Goal: Information Seeking & Learning: Learn about a topic

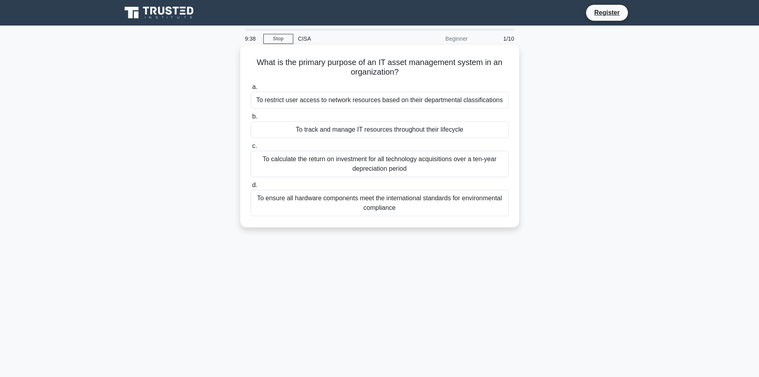
click at [366, 128] on div "To track and manage IT resources throughout their lifecycle" at bounding box center [380, 129] width 258 height 17
click at [251, 119] on input "b. To track and manage IT resources throughout their lifecycle" at bounding box center [251, 116] width 0 height 5
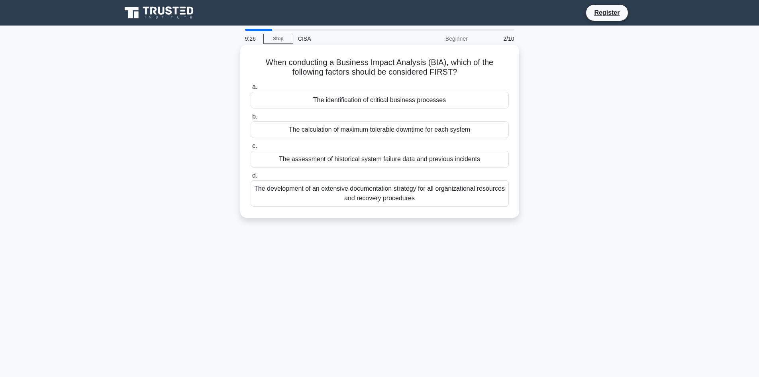
click at [447, 100] on div "The identification of critical business processes" at bounding box center [380, 100] width 258 height 17
click at [251, 90] on input "a. The identification of critical business processes" at bounding box center [251, 86] width 0 height 5
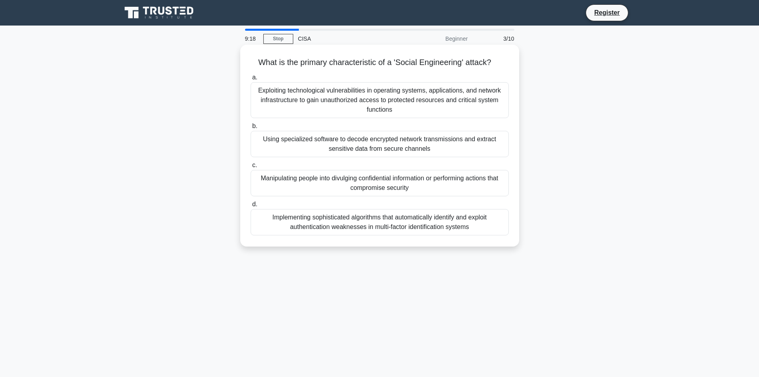
click at [359, 178] on div "Manipulating people into divulging confidential information or performing actio…" at bounding box center [380, 183] width 258 height 26
click at [251, 168] on input "c. Manipulating people into divulging confidential information or performing ac…" at bounding box center [251, 165] width 0 height 5
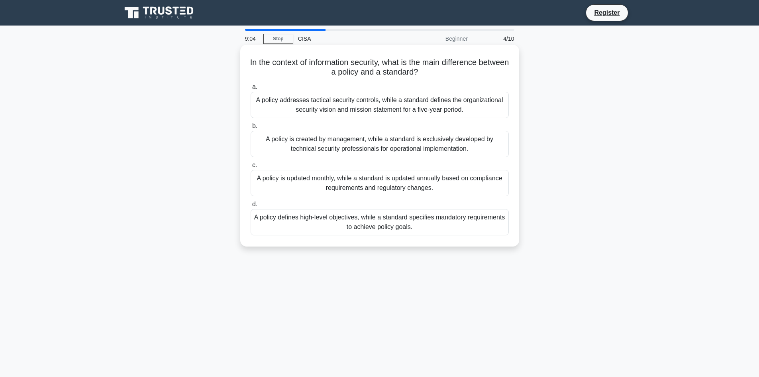
click at [463, 145] on div "A policy is created by management, while a standard is exclusively developed by…" at bounding box center [380, 144] width 258 height 26
click at [251, 129] on input "b. A policy is created by management, while a standard is exclusively developed…" at bounding box center [251, 126] width 0 height 5
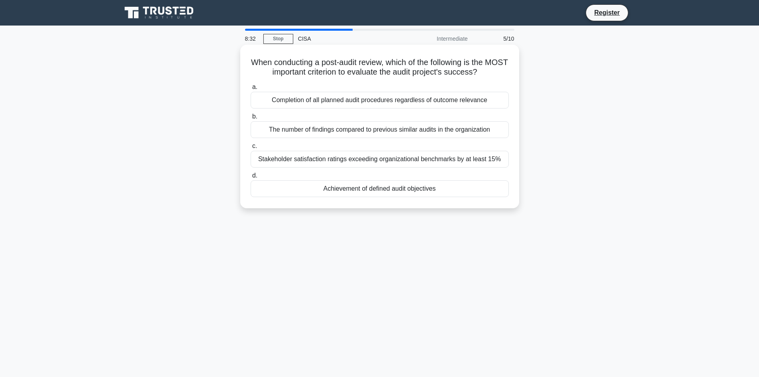
click at [402, 97] on div "Completion of all planned audit procedures regardless of outcome relevance" at bounding box center [380, 100] width 258 height 17
click at [251, 90] on input "a. Completion of all planned audit procedures regardless of outcome relevance" at bounding box center [251, 86] width 0 height 5
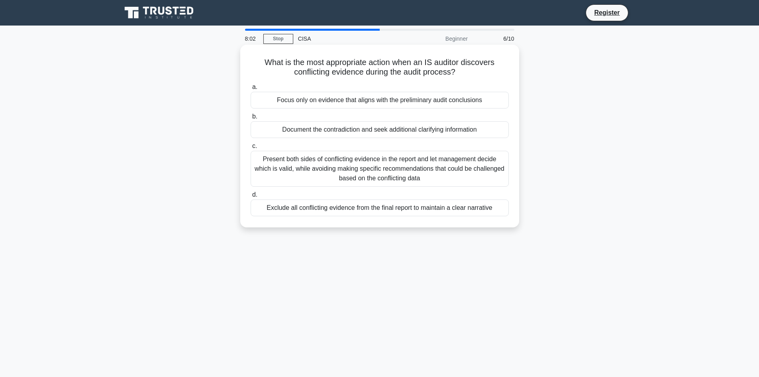
click at [375, 132] on div "Document the contradiction and seek additional clarifying information" at bounding box center [380, 129] width 258 height 17
click at [251, 119] on input "b. Document the contradiction and seek additional clarifying information" at bounding box center [251, 116] width 0 height 5
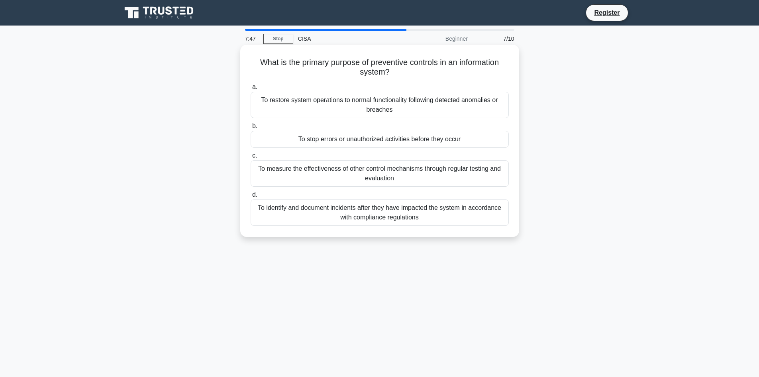
click at [440, 138] on div "To stop errors or unauthorized activities before they occur" at bounding box center [380, 139] width 258 height 17
click at [251, 129] on input "b. To stop errors or unauthorized activities before they occur" at bounding box center [251, 126] width 0 height 5
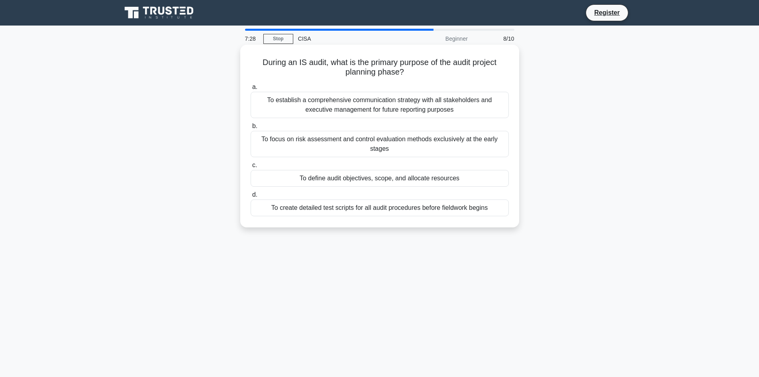
click at [404, 179] on div "To define audit objectives, scope, and allocate resources" at bounding box center [380, 178] width 258 height 17
click at [251, 168] on input "c. To define audit objectives, scope, and allocate resources" at bounding box center [251, 165] width 0 height 5
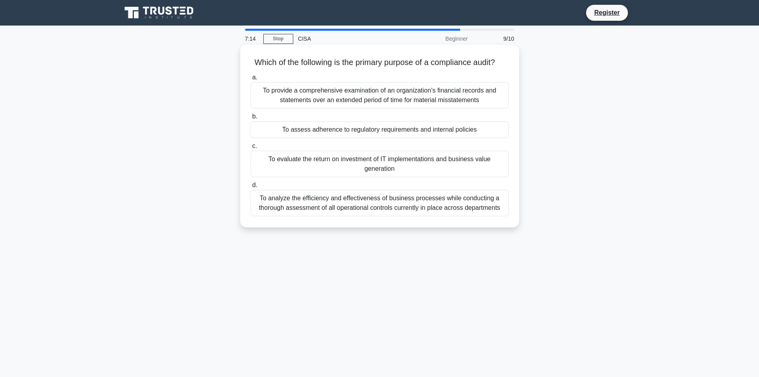
click at [450, 216] on div "To analyze the efficiency and effectiveness of business processes while conduct…" at bounding box center [380, 203] width 258 height 26
click at [251, 188] on input "d. To analyze the efficiency and effectiveness of business processes while cond…" at bounding box center [251, 185] width 0 height 5
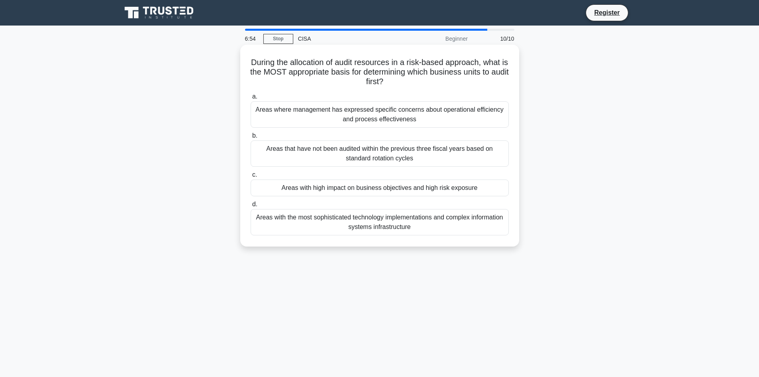
click at [400, 114] on div "Areas where management has expressed specific concerns about operational effici…" at bounding box center [380, 114] width 258 height 26
click at [251, 99] on input "a. Areas where management has expressed specific concerns about operational eff…" at bounding box center [251, 96] width 0 height 5
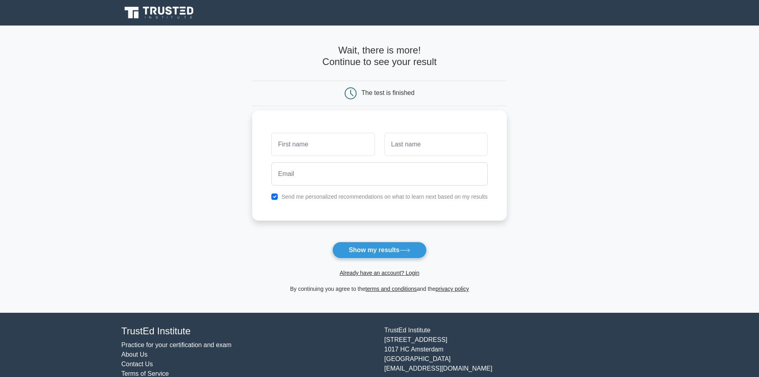
click at [343, 148] on input "text" at bounding box center [322, 144] width 103 height 23
type input "[PERSON_NAME]"
click at [412, 141] on input "text" at bounding box center [436, 144] width 103 height 23
type input "Baxter"
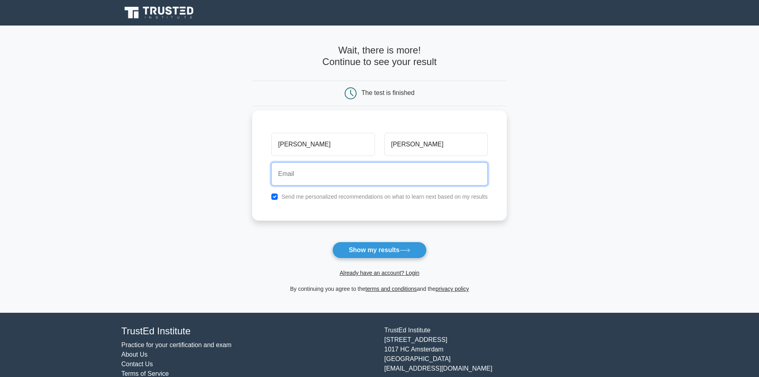
click at [410, 177] on input "email" at bounding box center [379, 173] width 216 height 23
type input "JULIE.BAXTER74@GMAIL.COM"
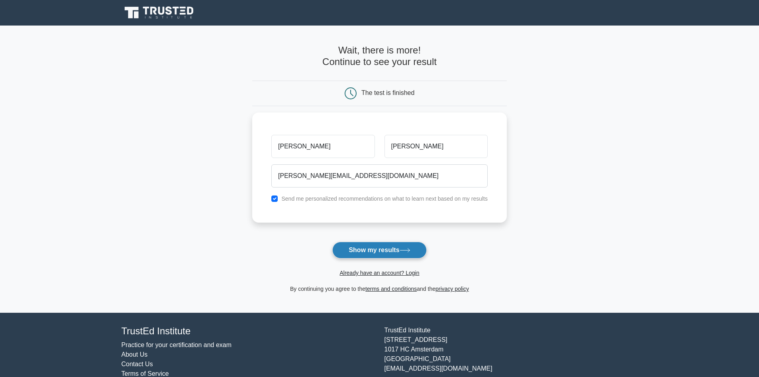
click at [381, 248] on button "Show my results" at bounding box center [379, 249] width 94 height 17
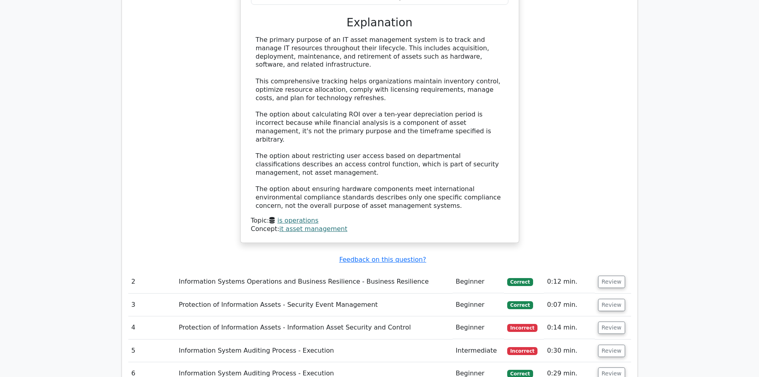
scroll to position [837, 0]
click at [363, 315] on td "Protection of Information Assets - Information Asset Security and Control" at bounding box center [314, 326] width 277 height 23
click at [607, 320] on button "Review" at bounding box center [611, 326] width 27 height 12
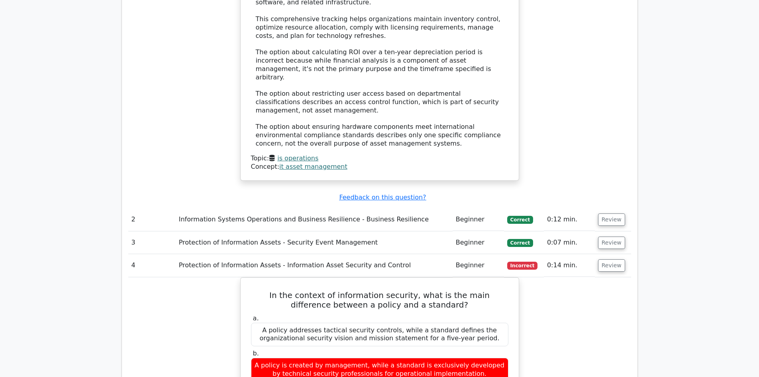
scroll to position [917, 0]
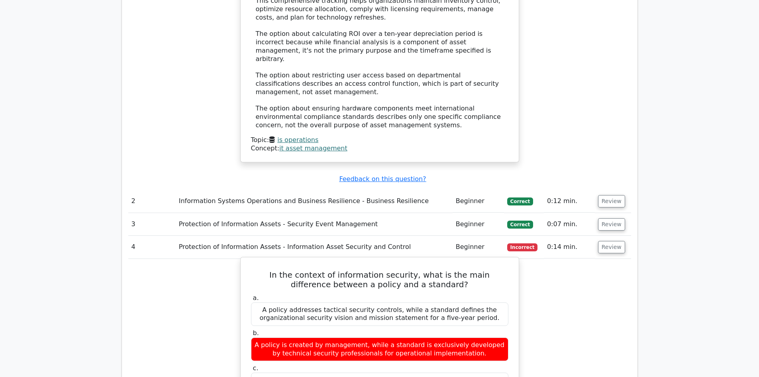
scroll to position [1036, 0]
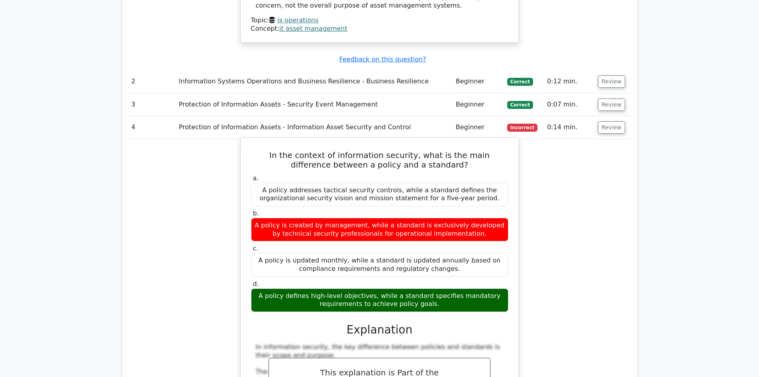
click at [390, 288] on div "A policy defines high-level objectives, while a standard specifies mandatory re…" at bounding box center [379, 300] width 257 height 24
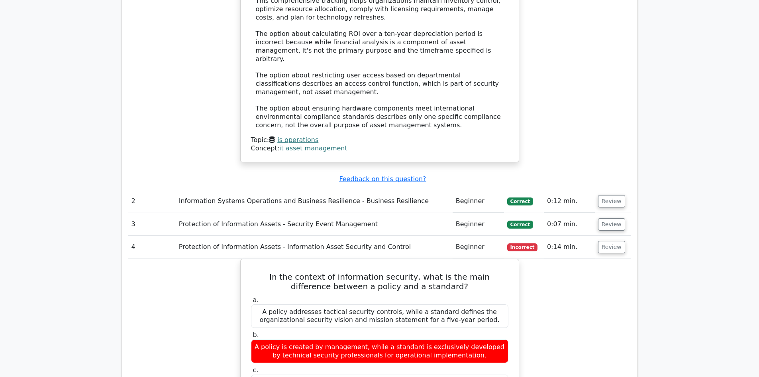
click at [400, 236] on td "Protection of Information Assets - Information Asset Security and Control" at bounding box center [314, 247] width 277 height 23
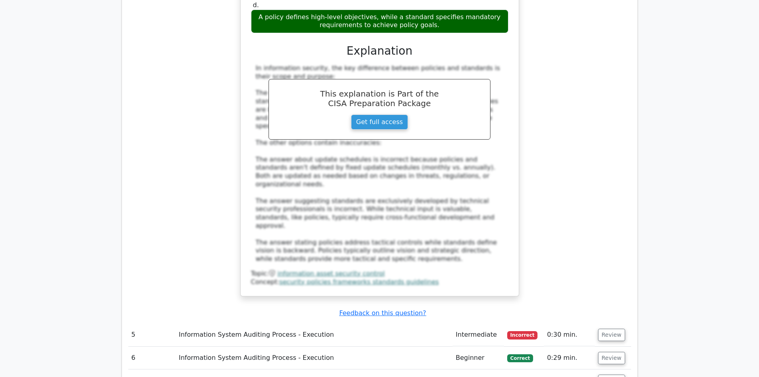
scroll to position [1395, 0]
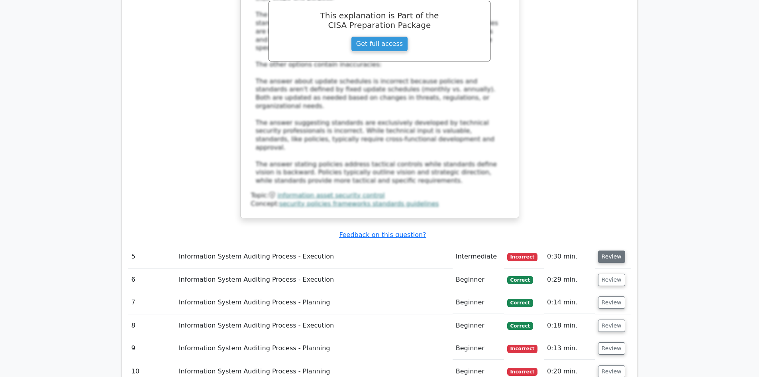
click at [613, 250] on button "Review" at bounding box center [611, 256] width 27 height 12
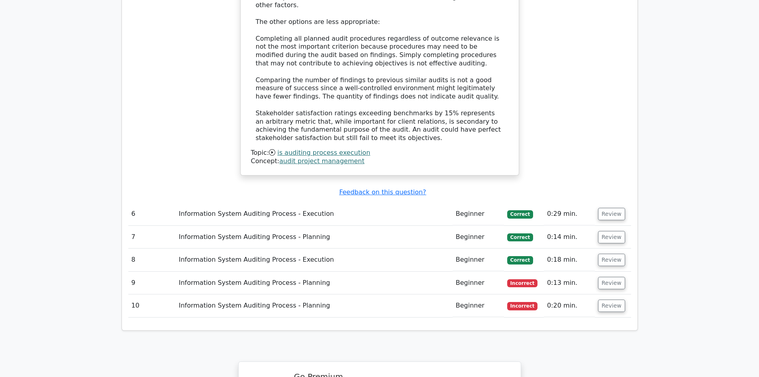
scroll to position [1913, 0]
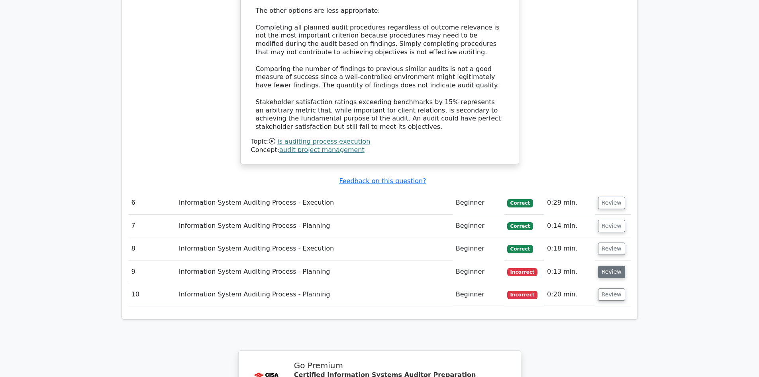
click at [611, 265] on button "Review" at bounding box center [611, 271] width 27 height 12
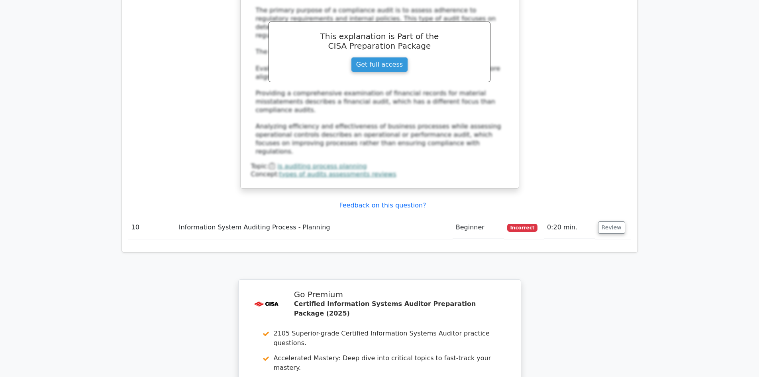
scroll to position [2311, 0]
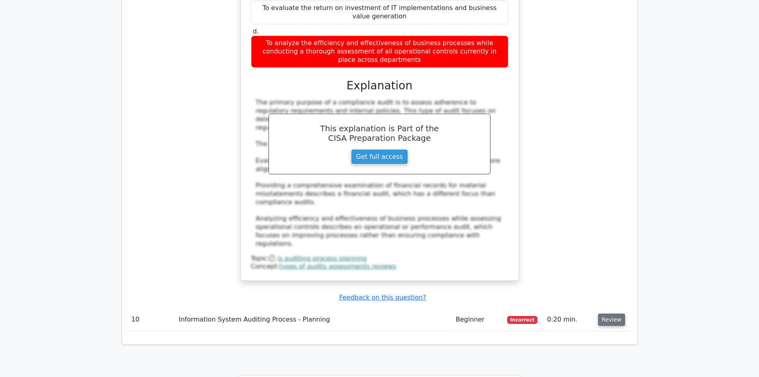
click at [615, 313] on button "Review" at bounding box center [611, 319] width 27 height 12
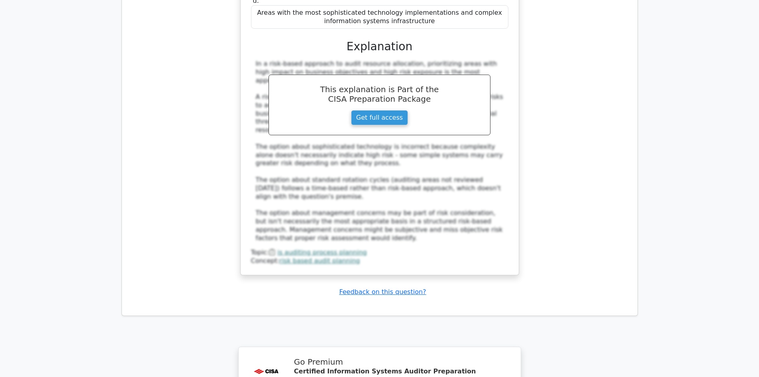
scroll to position [2909, 0]
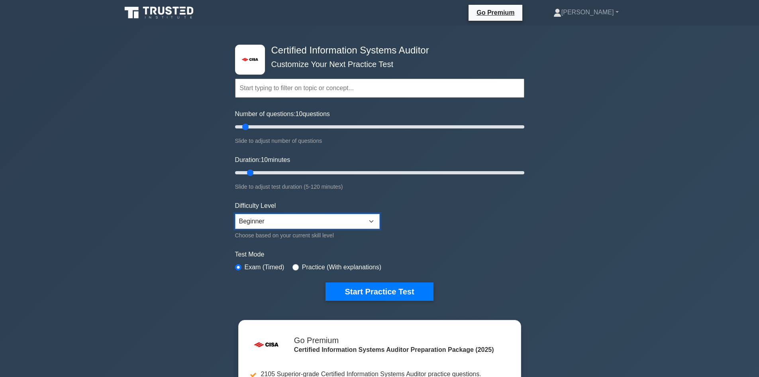
click at [376, 223] on select "Beginner Intermediate Expert" at bounding box center [307, 221] width 145 height 15
click at [412, 228] on form "Topics Information System Auditing Process - Planning Information System Auditi…" at bounding box center [379, 177] width 289 height 246
click at [335, 220] on select "Beginner Intermediate Expert" at bounding box center [307, 221] width 145 height 15
select select "intermediate"
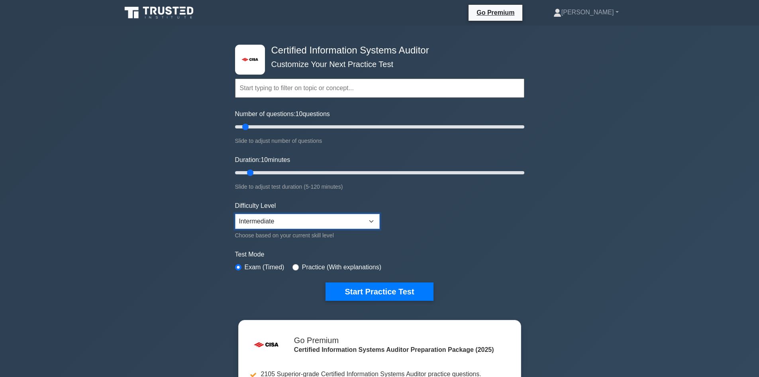
click at [235, 214] on select "Beginner Intermediate Expert" at bounding box center [307, 221] width 145 height 15
click at [397, 289] on button "Start Practice Test" at bounding box center [380, 291] width 108 height 18
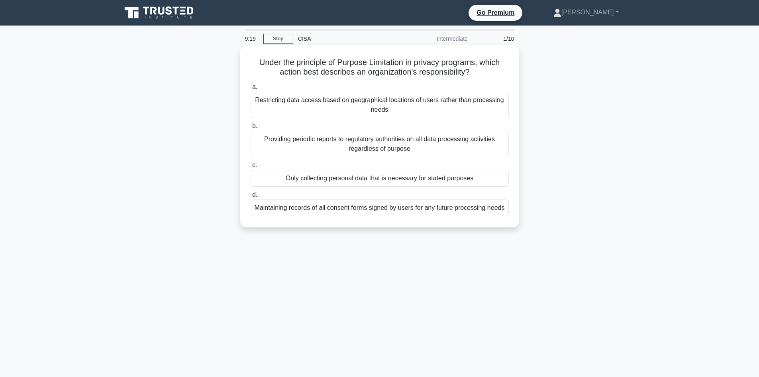
click at [395, 173] on div "Only collecting personal data that is necessary for stated purposes" at bounding box center [380, 178] width 258 height 17
click at [251, 168] on input "c. Only collecting personal data that is necessary for stated purposes" at bounding box center [251, 165] width 0 height 5
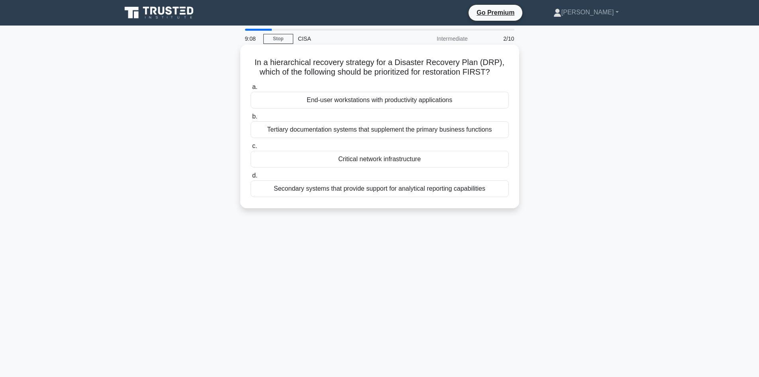
click at [400, 161] on div "Critical network infrastructure" at bounding box center [380, 159] width 258 height 17
click at [251, 149] on input "c. Critical network infrastructure" at bounding box center [251, 145] width 0 height 5
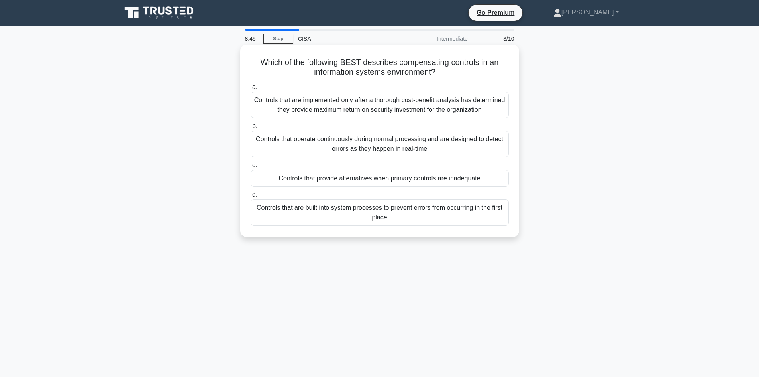
click at [455, 177] on div "Controls that provide alternatives when primary controls are inadequate" at bounding box center [380, 178] width 258 height 17
click at [251, 168] on input "c. Controls that provide alternatives when primary controls are inadequate" at bounding box center [251, 165] width 0 height 5
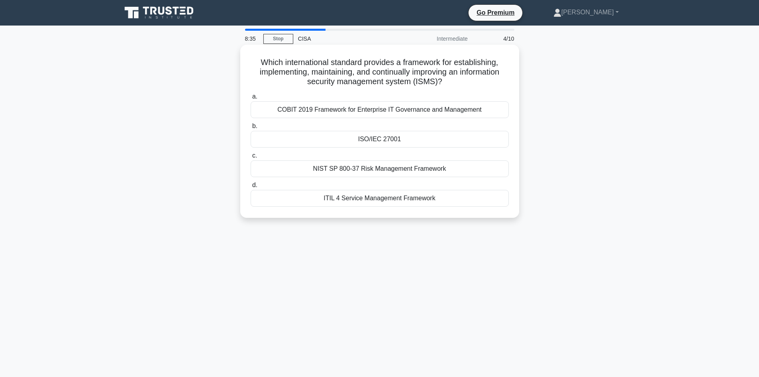
click at [389, 142] on div "ISO/IEC 27001" at bounding box center [380, 139] width 258 height 17
click at [251, 129] on input "b. ISO/IEC 27001" at bounding box center [251, 126] width 0 height 5
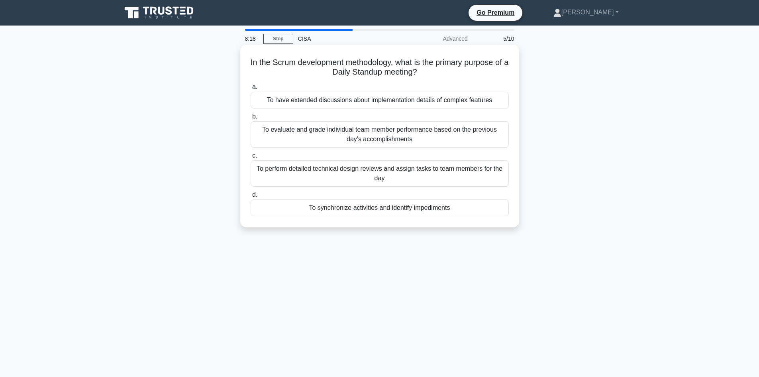
click at [376, 209] on div "To synchronize activities and identify impediments" at bounding box center [380, 207] width 258 height 17
click at [251, 197] on input "d. To synchronize activities and identify impediments" at bounding box center [251, 194] width 0 height 5
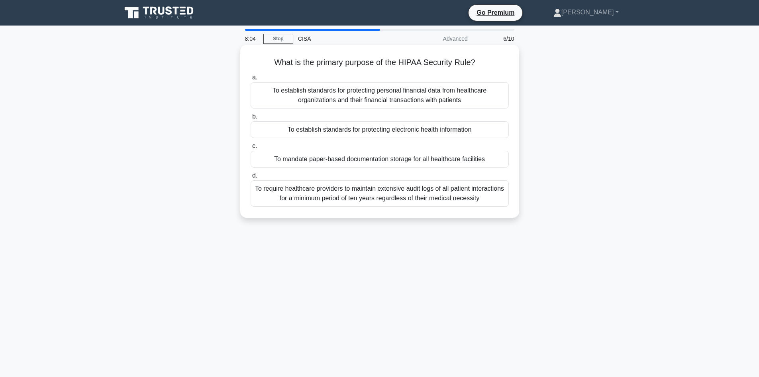
click at [439, 132] on div "To establish standards for protecting electronic health information" at bounding box center [380, 129] width 258 height 17
click at [251, 119] on input "b. To establish standards for protecting electronic health information" at bounding box center [251, 116] width 0 height 5
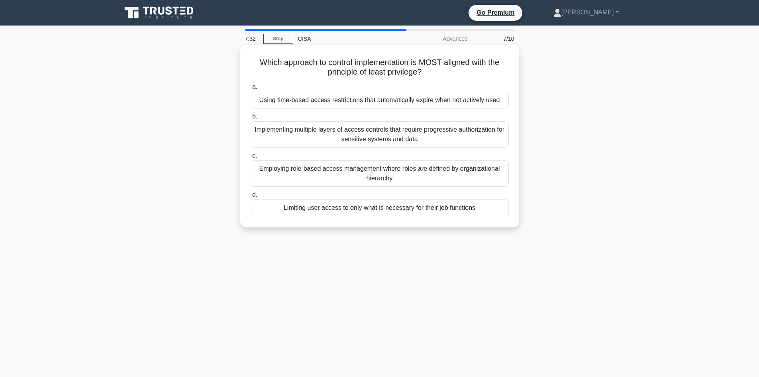
click at [412, 208] on div "Limiting user access to only what is necessary for their job functions" at bounding box center [380, 207] width 258 height 17
click at [251, 197] on input "d. Limiting user access to only what is necessary for their job functions" at bounding box center [251, 194] width 0 height 5
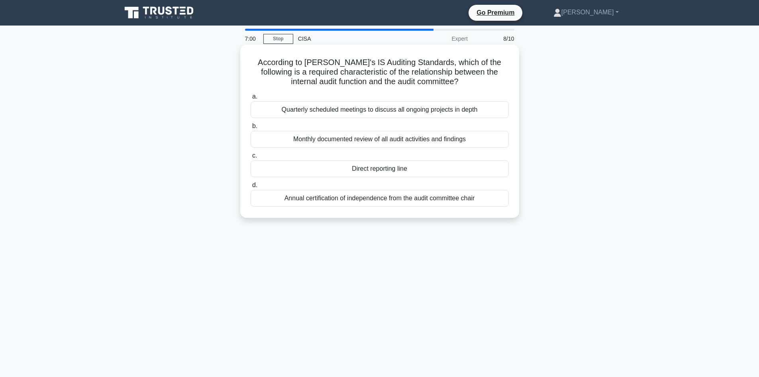
click at [406, 168] on div "Direct reporting line" at bounding box center [380, 168] width 258 height 17
click at [251, 158] on input "c. Direct reporting line" at bounding box center [251, 155] width 0 height 5
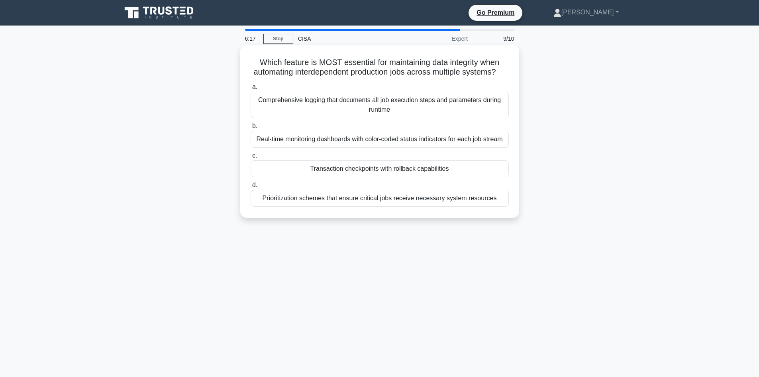
click at [397, 118] on div "Comprehensive logging that documents all job execution steps and parameters dur…" at bounding box center [380, 105] width 258 height 26
click at [251, 90] on input "a. Comprehensive logging that documents all job execution steps and parameters …" at bounding box center [251, 86] width 0 height 5
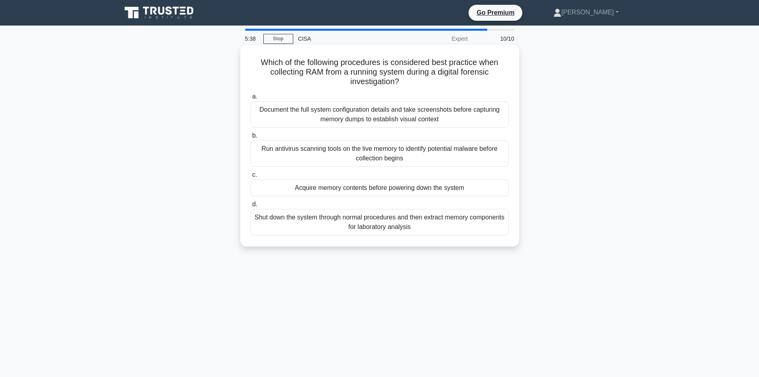
click at [434, 225] on div "Shut down the system through normal procedures and then extract memory componen…" at bounding box center [380, 222] width 258 height 26
click at [251, 207] on input "d. Shut down the system through normal procedures and then extract memory compo…" at bounding box center [251, 204] width 0 height 5
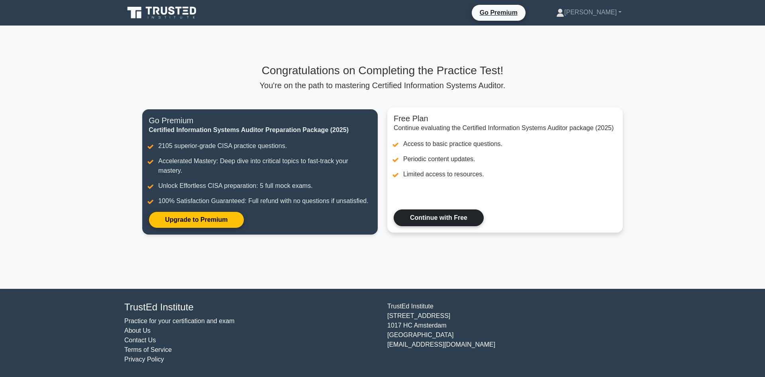
click at [433, 214] on link "Continue with Free" at bounding box center [439, 217] width 90 height 17
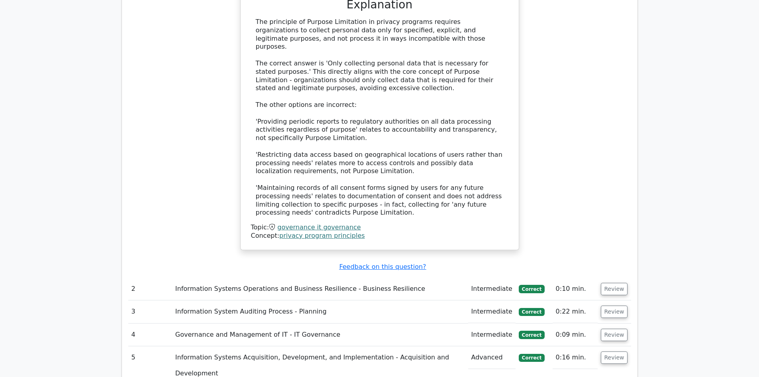
scroll to position [996, 0]
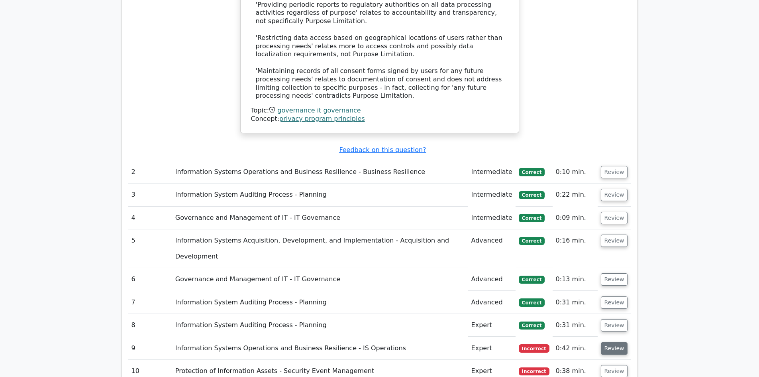
click at [618, 342] on button "Review" at bounding box center [614, 348] width 27 height 12
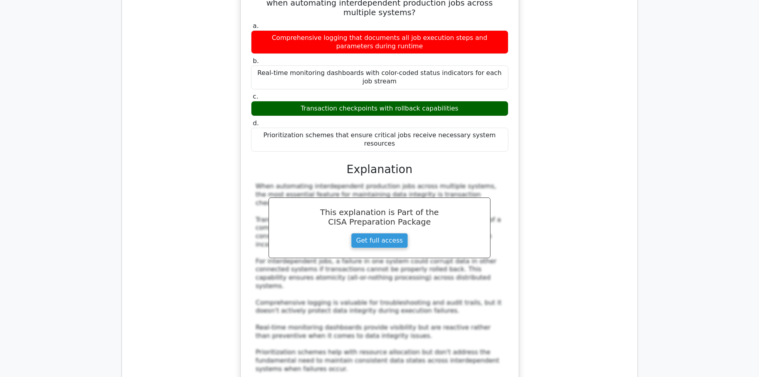
scroll to position [1474, 0]
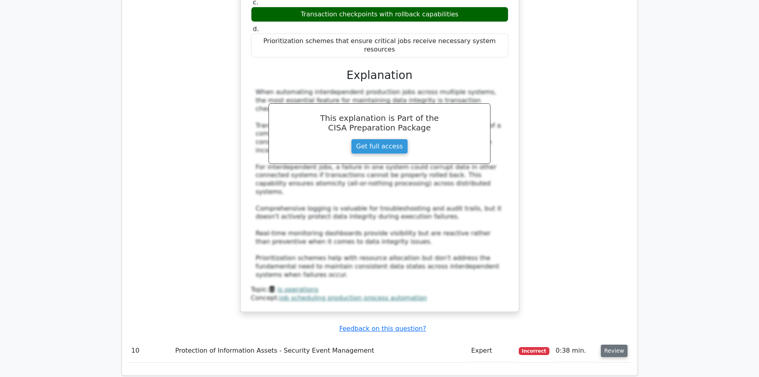
click at [609, 344] on button "Review" at bounding box center [614, 350] width 27 height 12
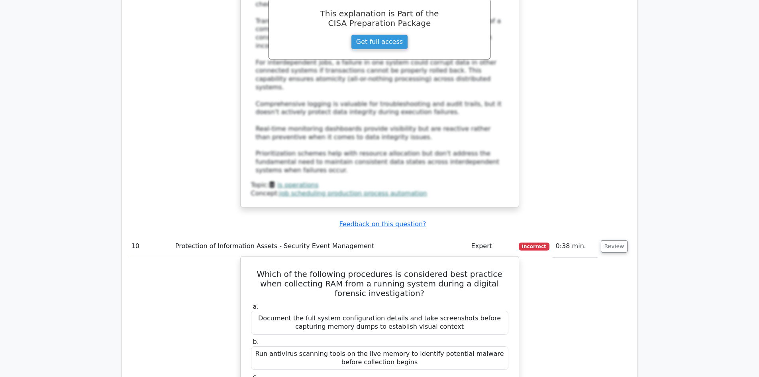
scroll to position [1594, 0]
